Goal: Task Accomplishment & Management: Manage account settings

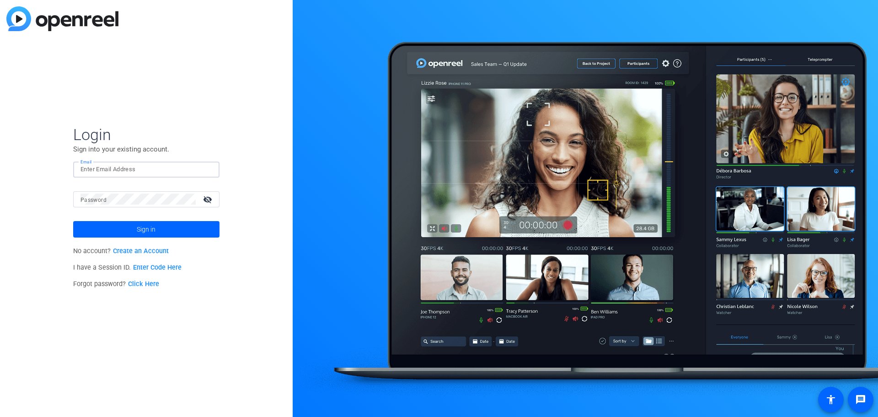
click at [128, 170] on input "Email" at bounding box center [147, 169] width 132 height 11
click at [157, 168] on input "Email" at bounding box center [147, 169] width 132 height 11
drag, startPoint x: 102, startPoint y: 166, endPoint x: 47, endPoint y: 162, distance: 55.4
click at [47, 162] on div "Login Sign into your existing account. Email lhenry Password visibility_off Sig…" at bounding box center [146, 208] width 293 height 417
paste input "[EMAIL_ADDRESS][PERSON_NAME][DOMAIN_NAME]"
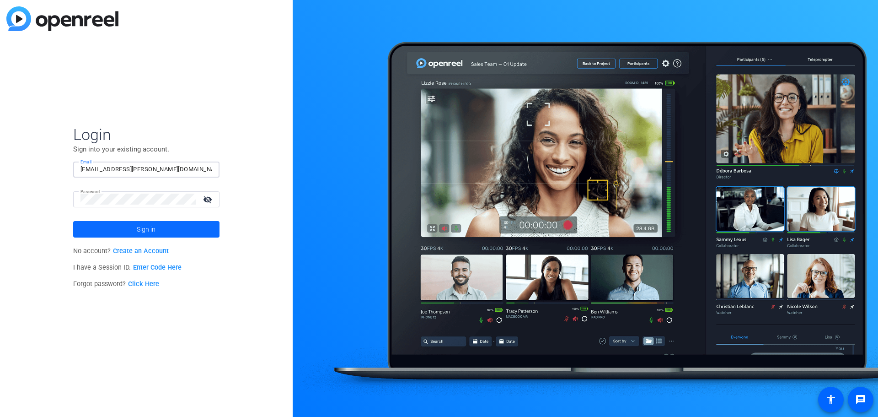
type input "[EMAIL_ADDRESS][PERSON_NAME][DOMAIN_NAME]"
click at [149, 224] on span "Sign in" at bounding box center [146, 229] width 19 height 23
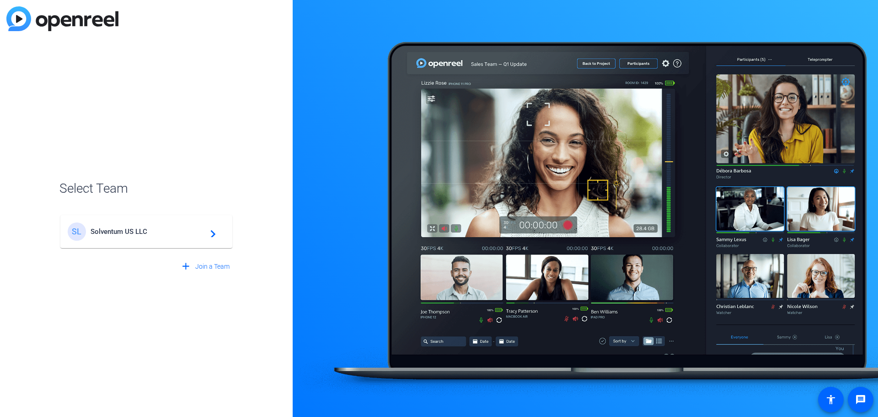
click at [204, 235] on span "Solventum US LLC" at bounding box center [148, 231] width 114 height 8
